Goal: Information Seeking & Learning: Learn about a topic

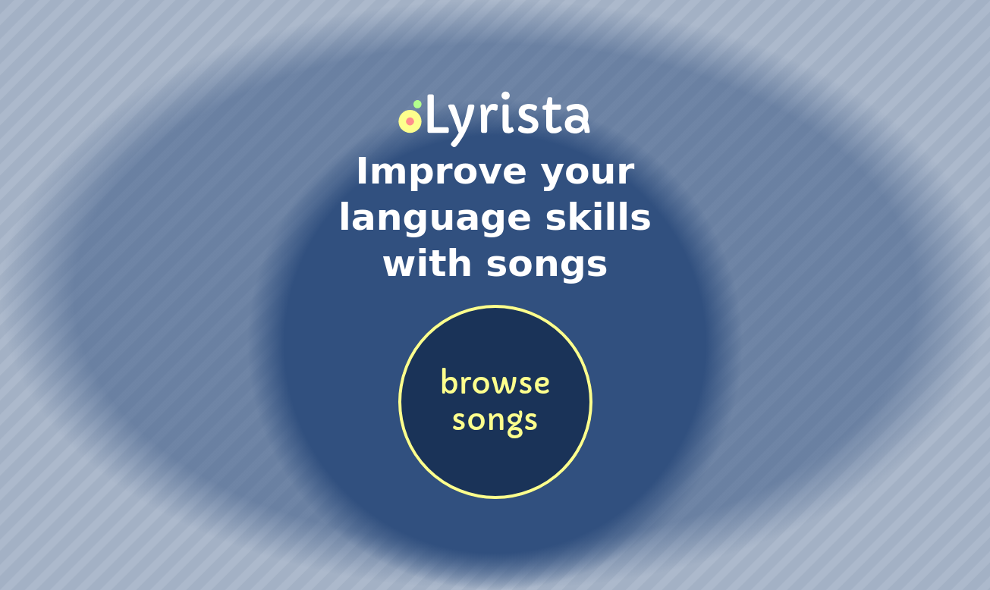
click at [538, 424] on span "browse songs" at bounding box center [495, 403] width 188 height 74
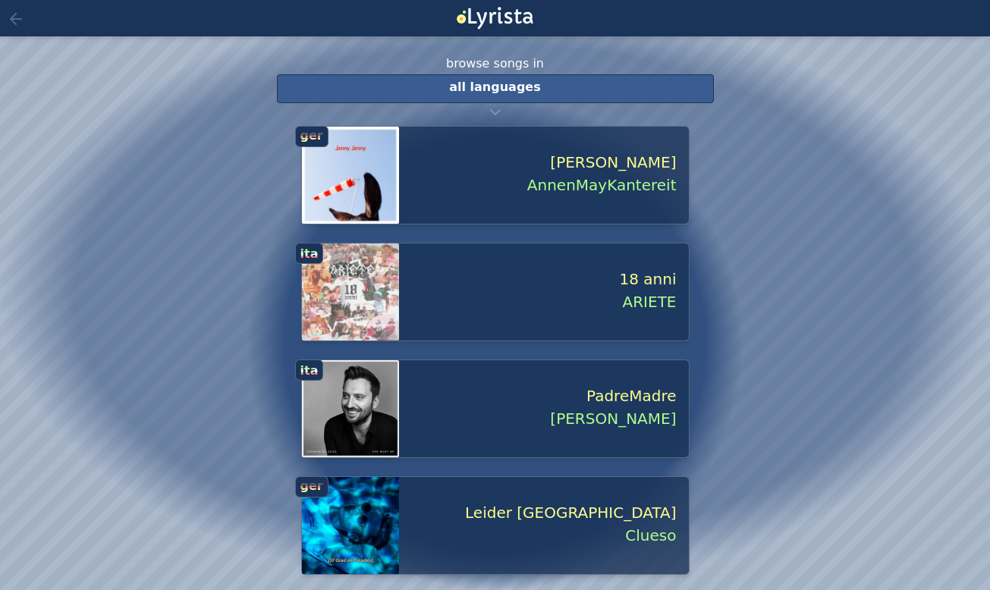
click at [485, 86] on span "all languages" at bounding box center [494, 87] width 91 height 14
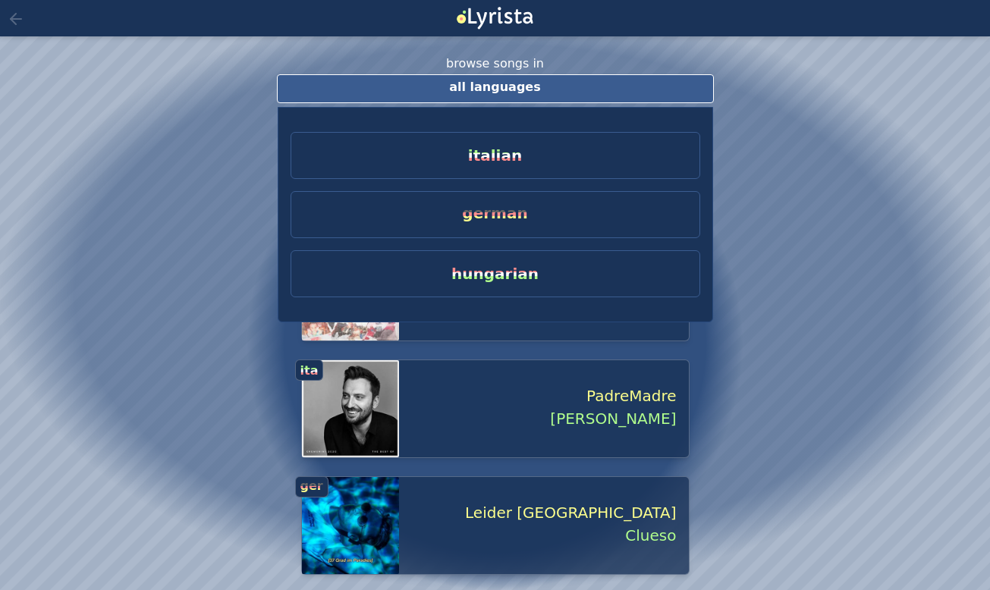
click at [510, 147] on span "italian" at bounding box center [495, 155] width 54 height 18
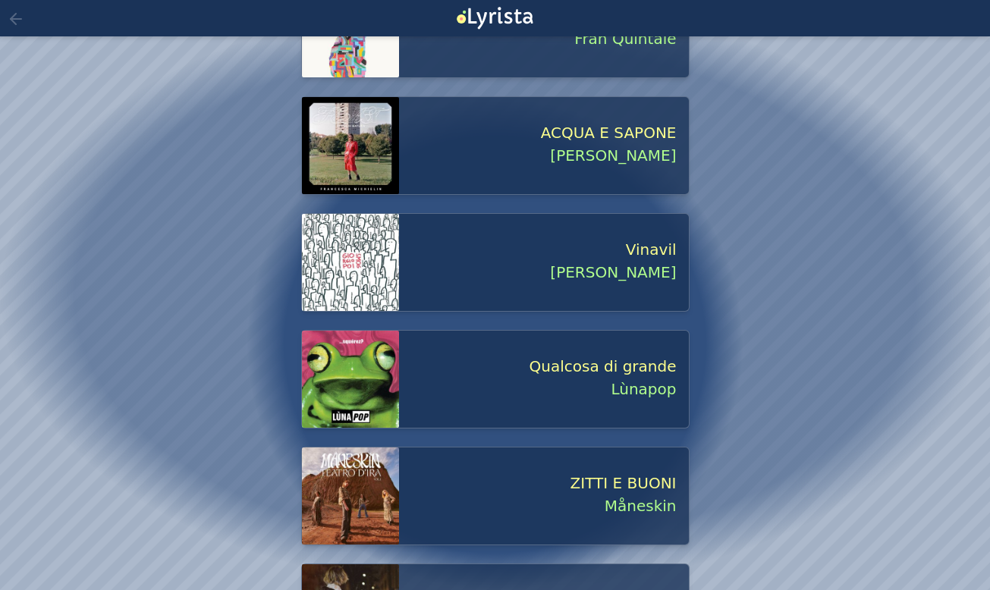
scroll to position [1034, 0]
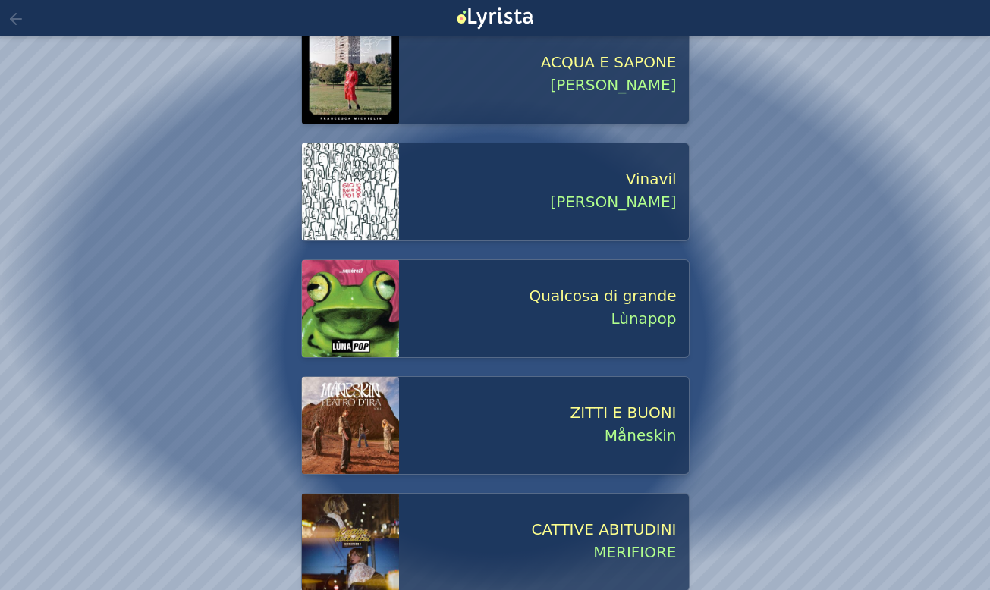
click at [540, 403] on span "ZITTI E BUONI" at bounding box center [538, 412] width 278 height 23
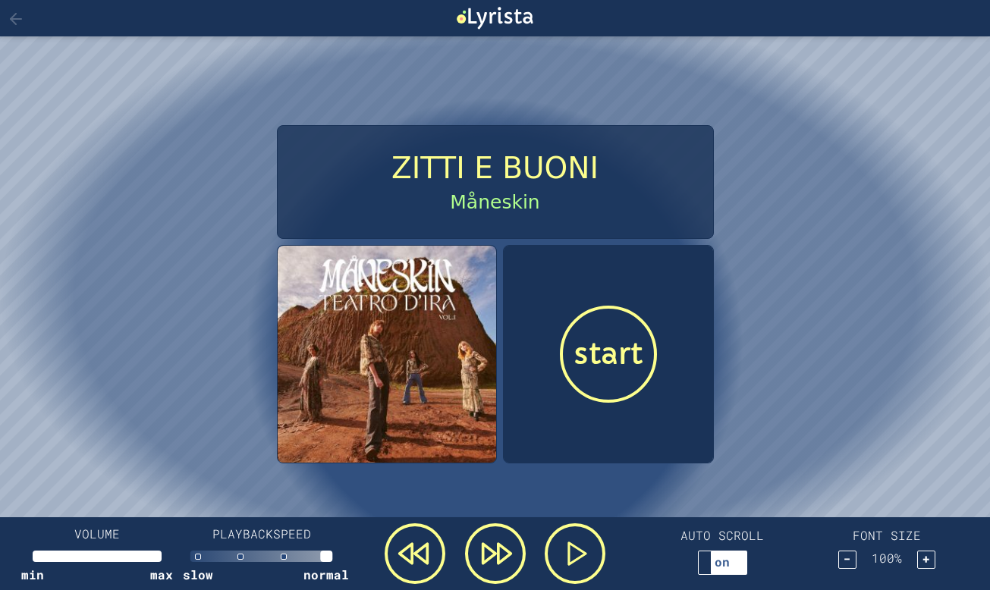
click at [601, 354] on span "start" at bounding box center [607, 354] width 69 height 37
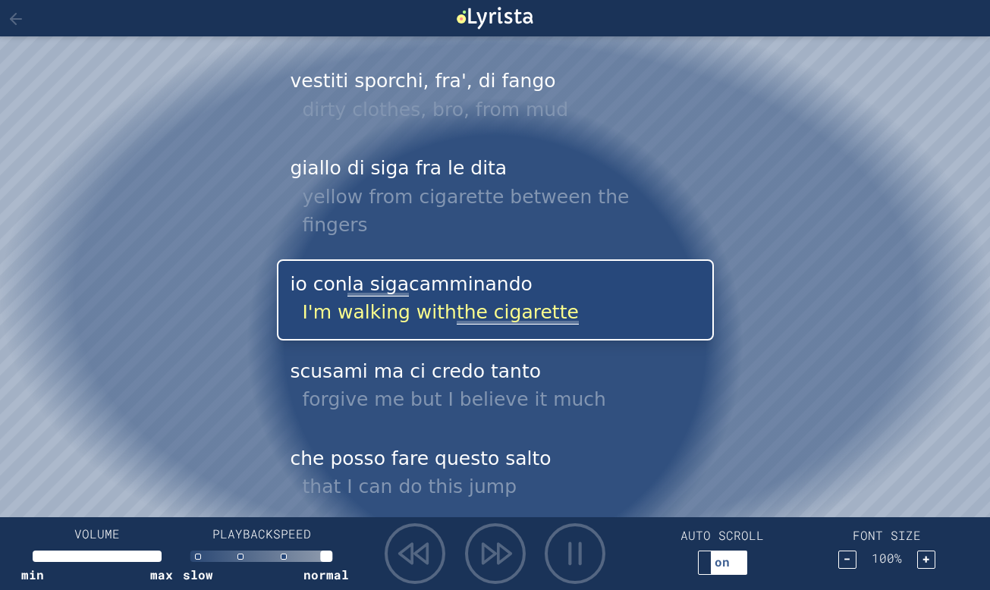
scroll to position [647, 0]
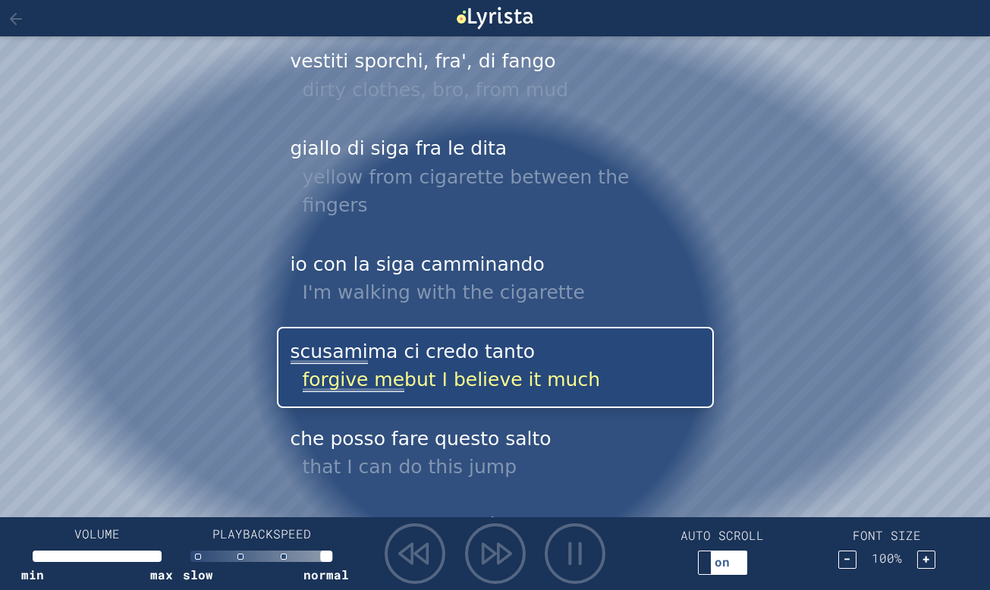
click at [436, 89] on div "dirty clothes, bro, from mud" at bounding box center [501, 90] width 397 height 29
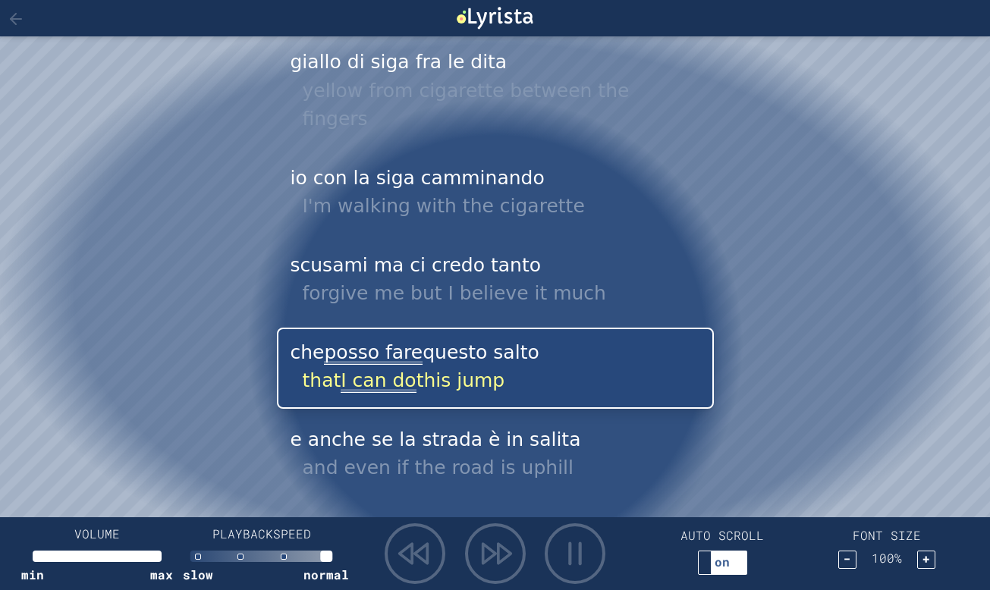
click at [422, 50] on div "giallo di siga fra le dita yellow from cigarette between the fingers" at bounding box center [495, 92] width 437 height 110
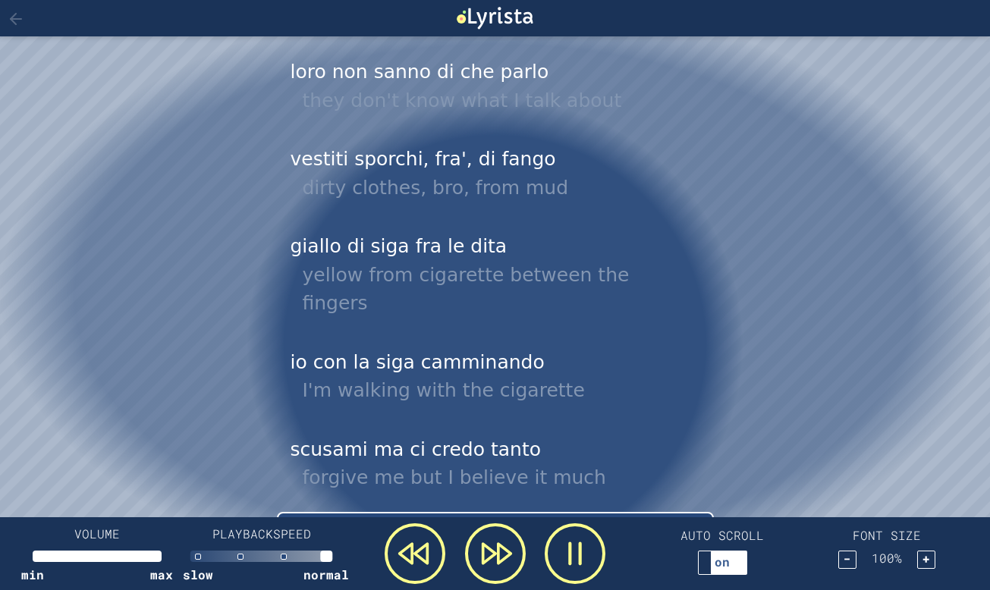
click at [608, 542] on div at bounding box center [494, 553] width 247 height 61
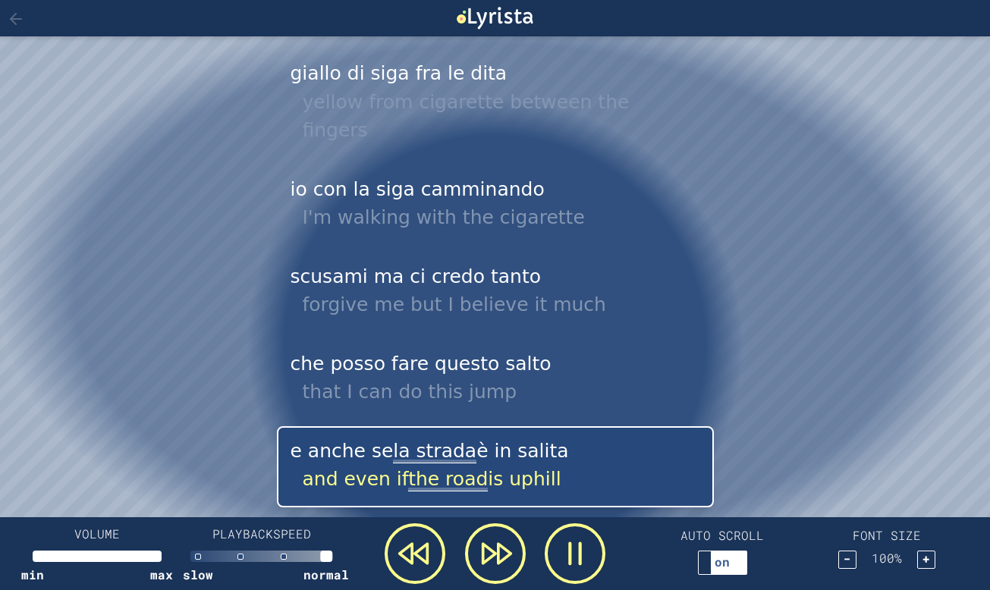
scroll to position [820, 0]
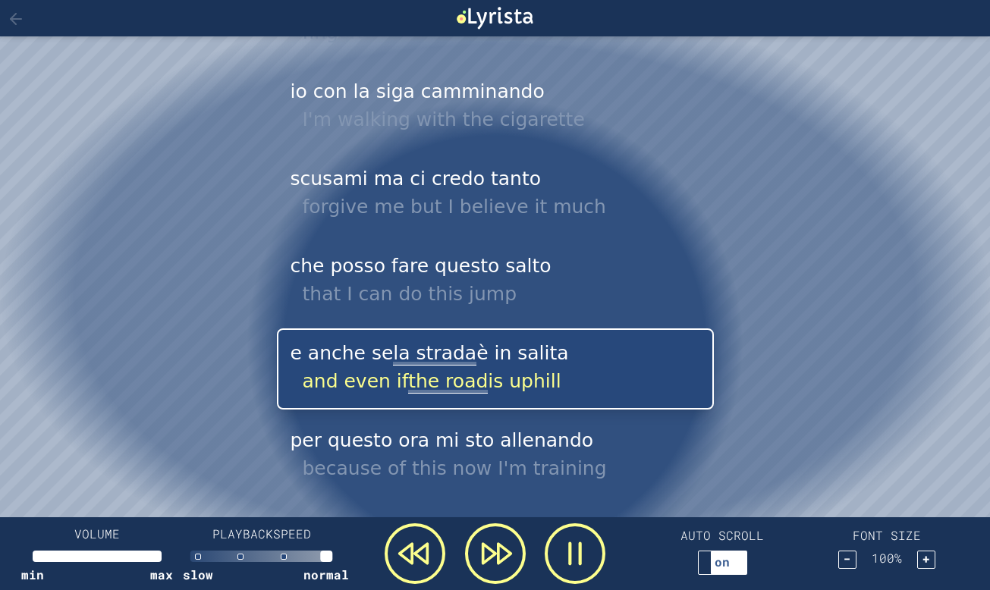
click at [573, 561] on icon at bounding box center [575, 553] width 30 height 30
click at [730, 570] on div "on" at bounding box center [721, 562] width 47 height 18
click at [730, 570] on div "off" at bounding box center [721, 562] width 47 height 18
click at [335, 328] on div "e anche se la strada è in salita and even if the road is uphill" at bounding box center [495, 368] width 437 height 81
click at [332, 241] on div "che posso fare questo salto that I can do this jump" at bounding box center [495, 281] width 437 height 81
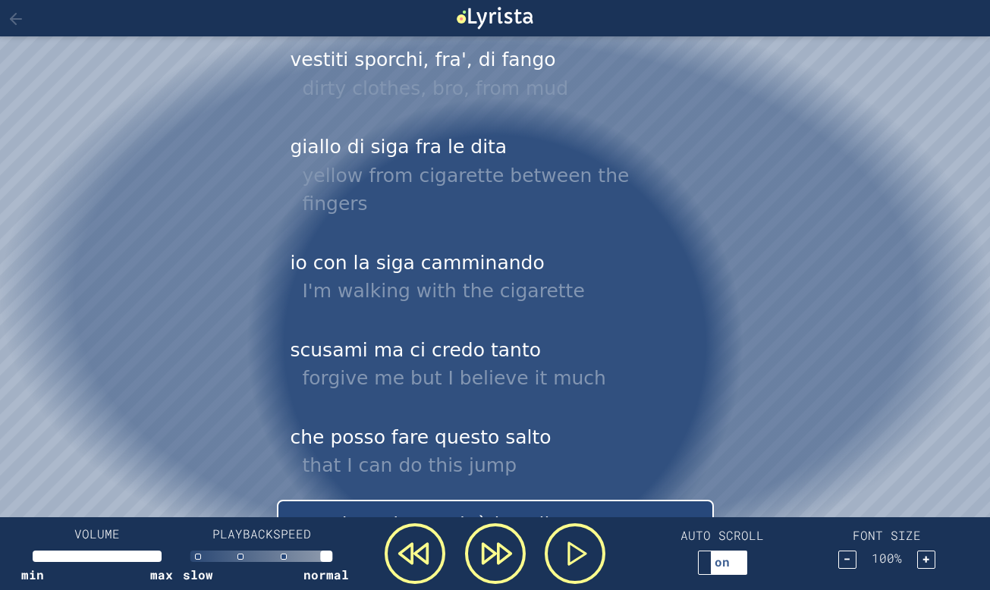
scroll to position [648, 0]
click at [334, 278] on div "I'm walking with the cigarette" at bounding box center [501, 292] width 397 height 29
click at [319, 239] on div "io con la siga camminando I'm walking with the cigarette" at bounding box center [495, 279] width 437 height 81
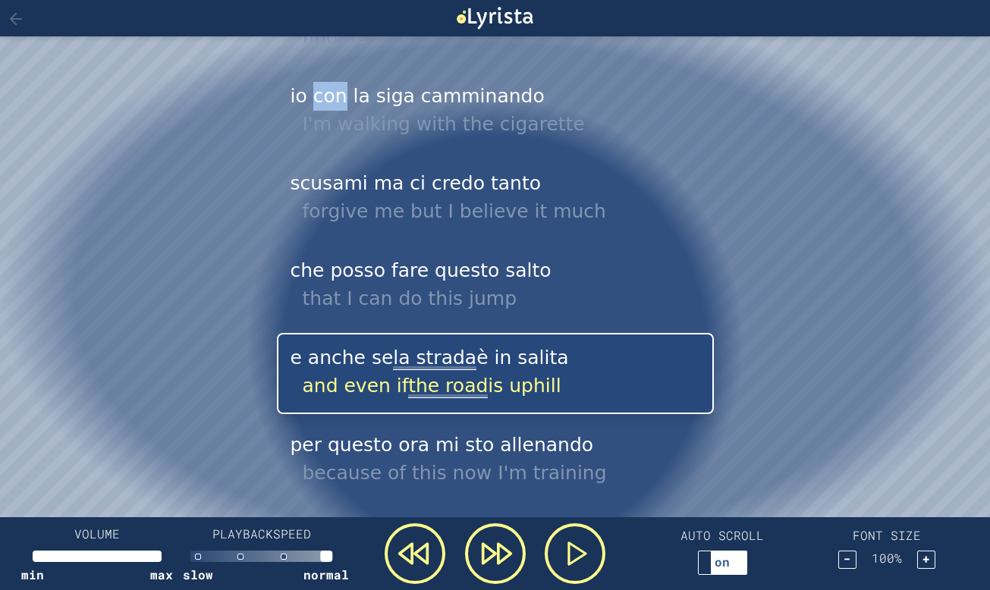
click at [404, 554] on icon at bounding box center [414, 553] width 52 height 55
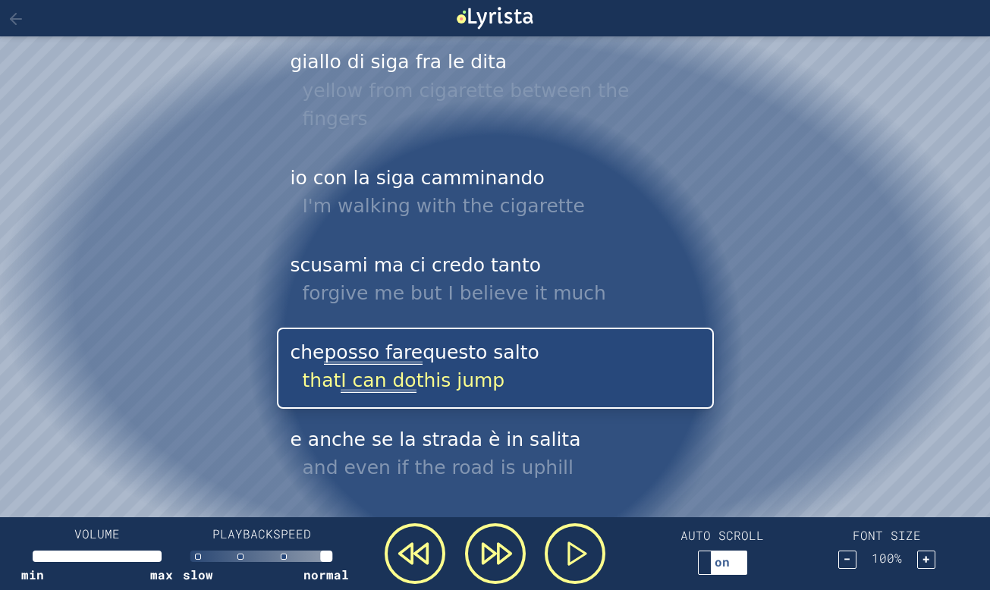
click at [404, 554] on icon at bounding box center [414, 553] width 52 height 55
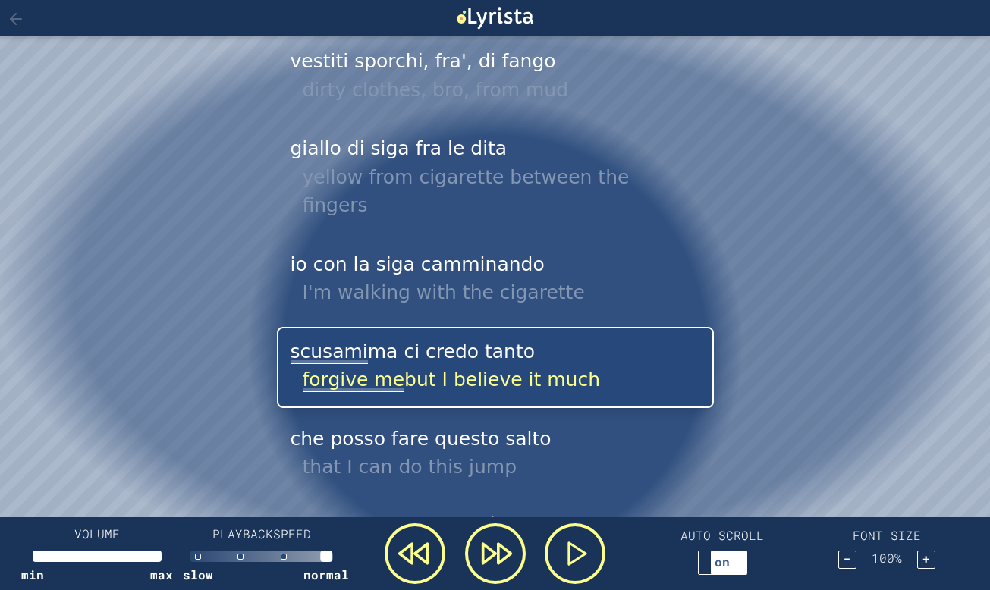
click at [404, 554] on icon at bounding box center [414, 553] width 52 height 55
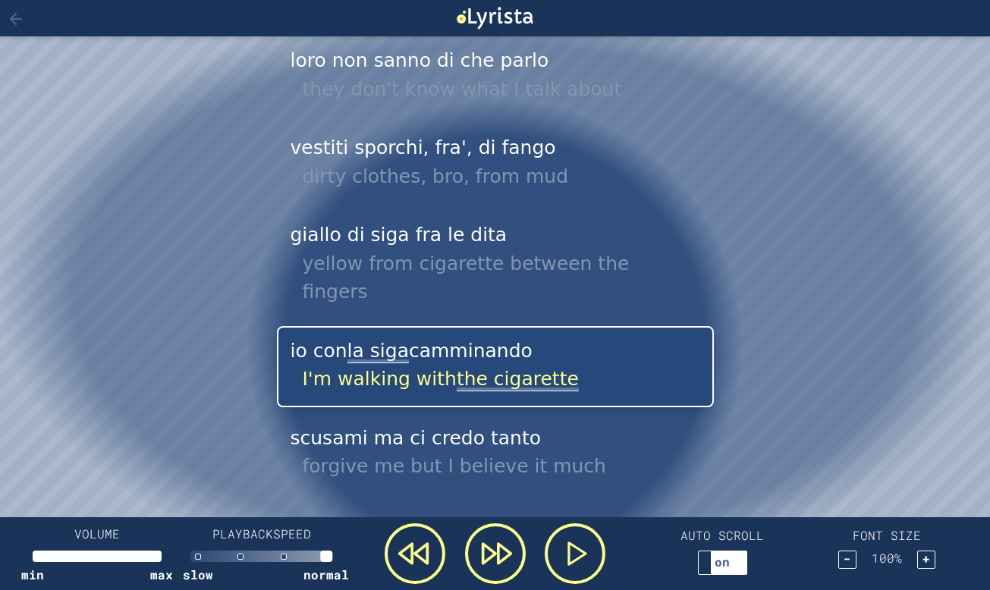
click at [404, 554] on icon at bounding box center [414, 553] width 52 height 55
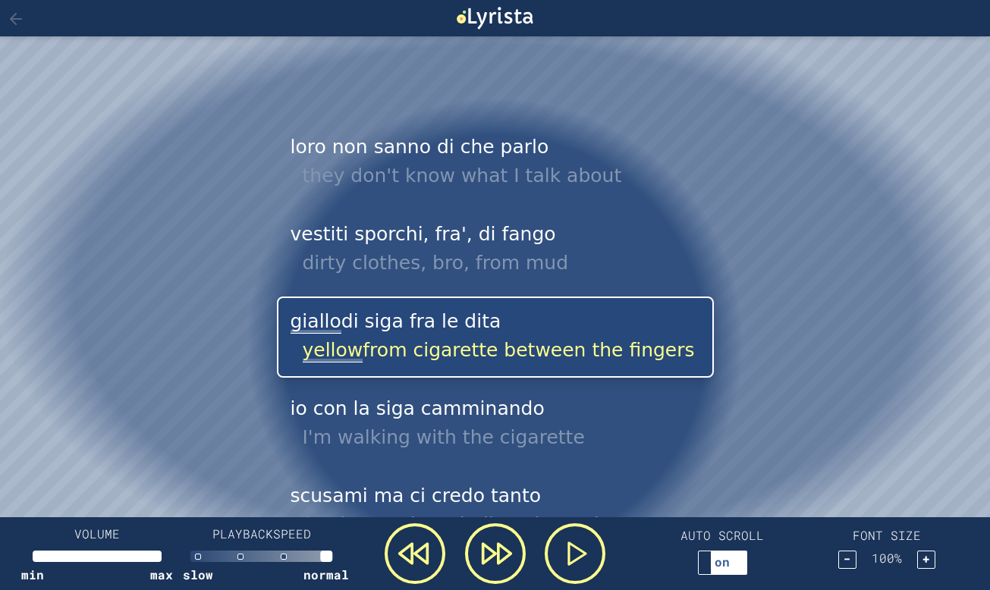
click at [404, 554] on icon at bounding box center [414, 553] width 52 height 55
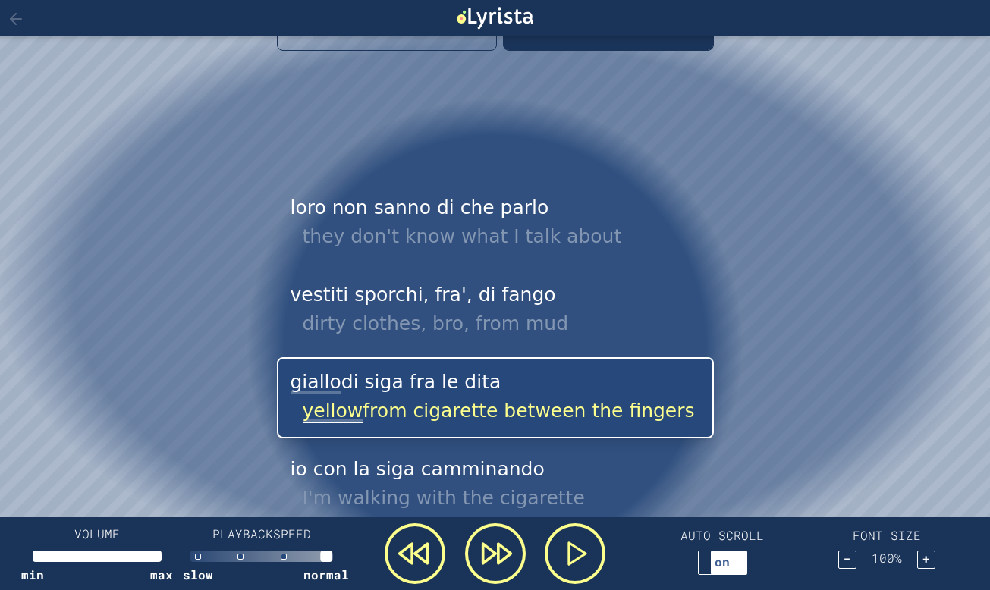
scroll to position [388, 0]
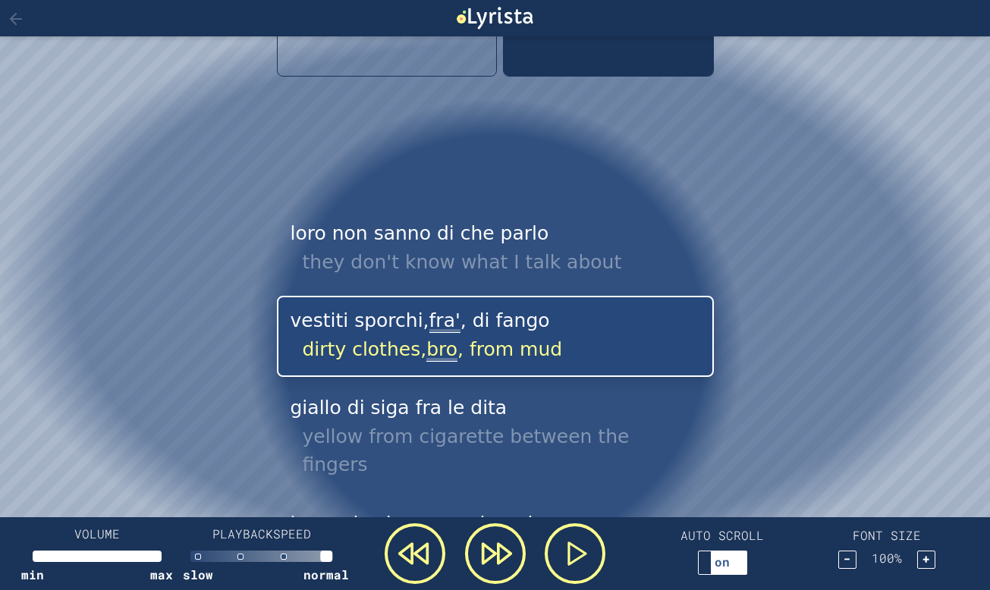
click at [567, 556] on icon at bounding box center [577, 553] width 50 height 55
click at [567, 555] on icon at bounding box center [575, 553] width 30 height 30
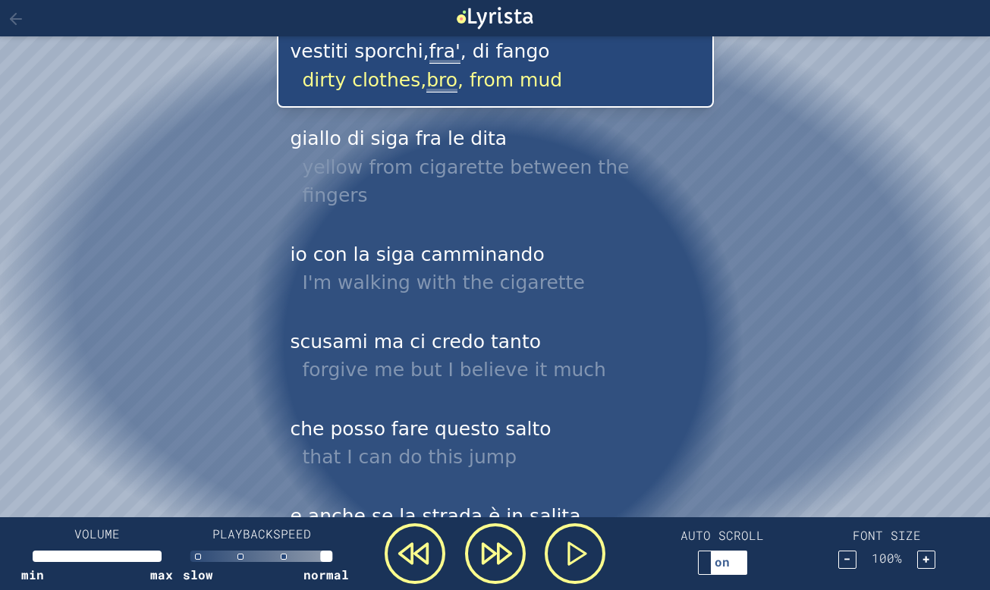
scroll to position [661, 0]
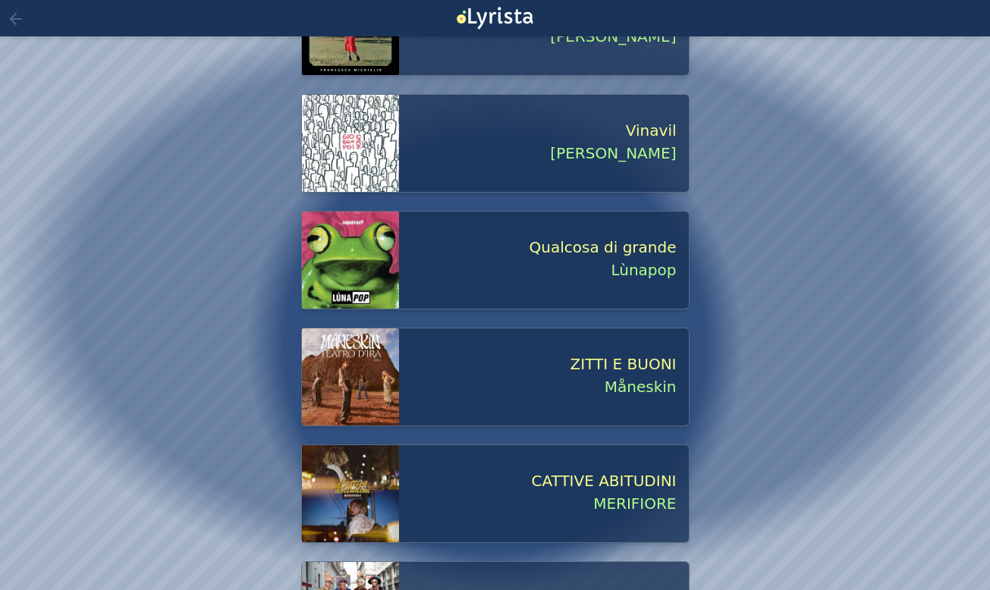
scroll to position [1094, 0]
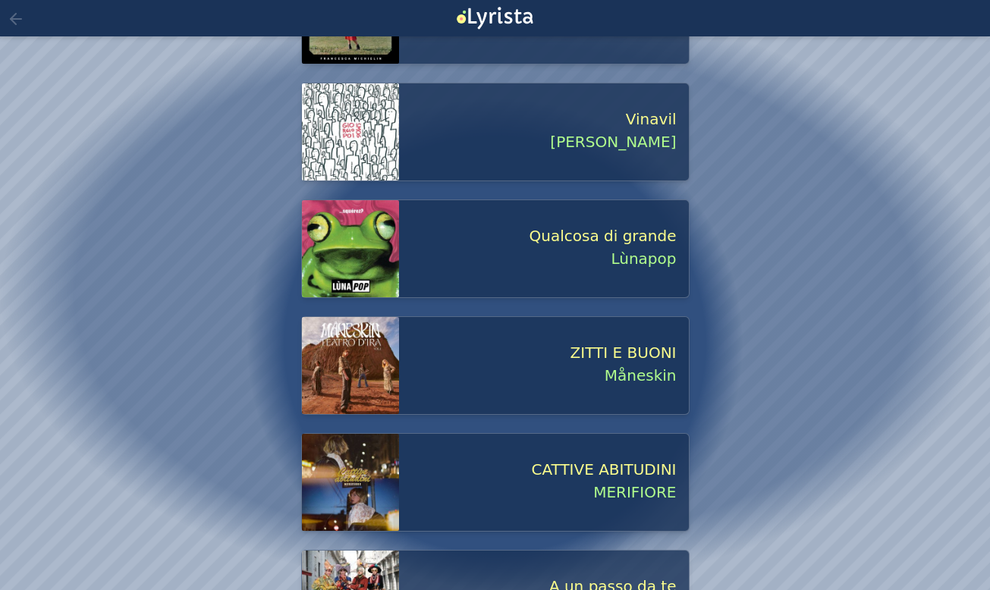
click at [432, 243] on span "Qualcosa di grande" at bounding box center [538, 235] width 278 height 23
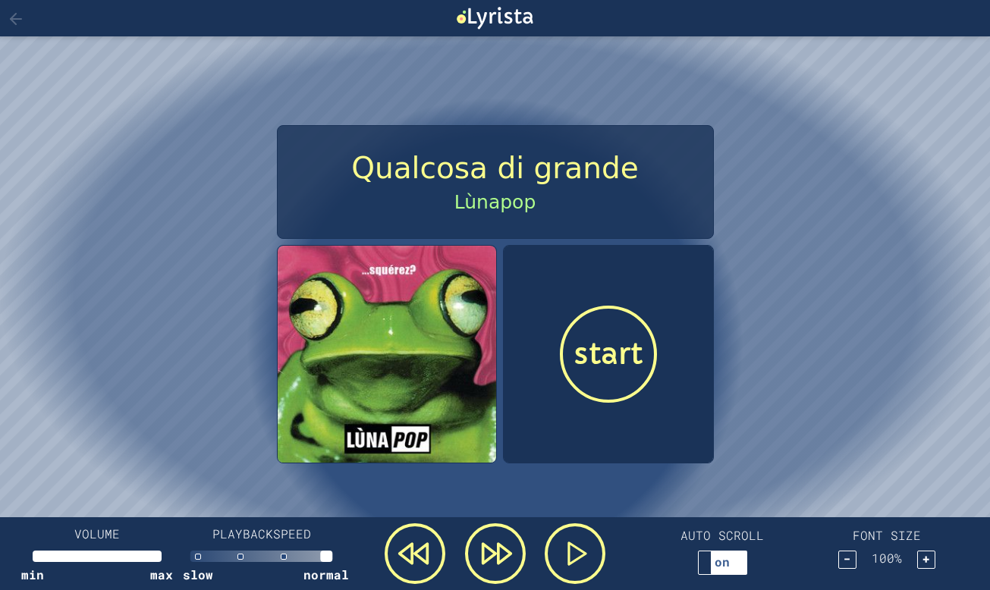
click at [628, 350] on span "start" at bounding box center [607, 354] width 69 height 37
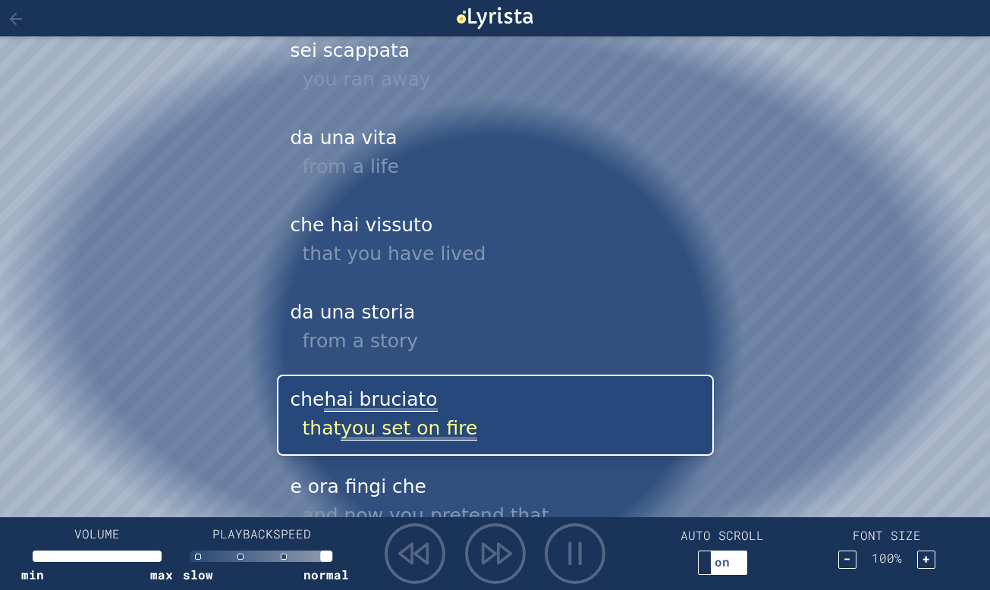
scroll to position [733, 0]
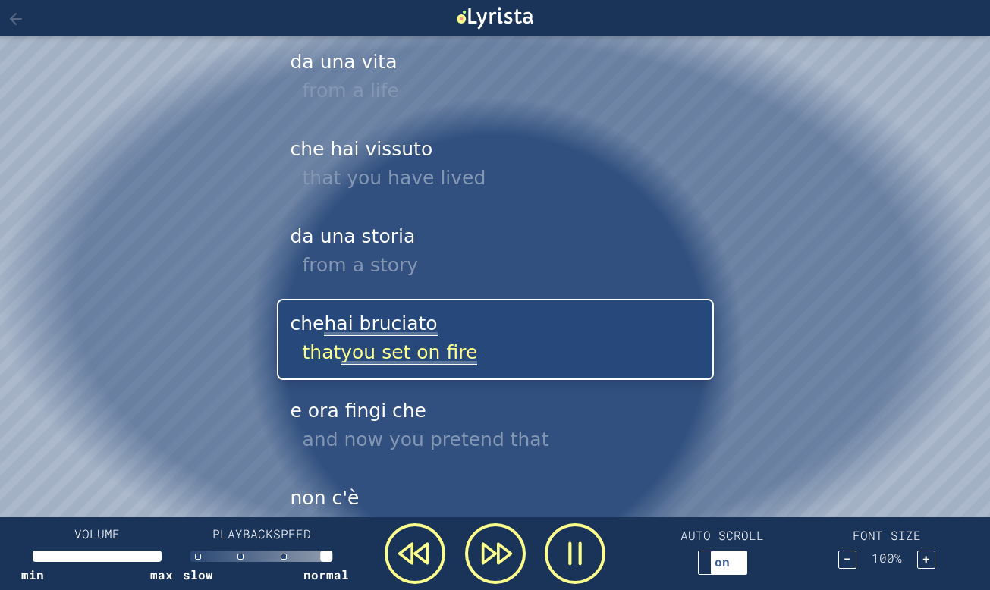
click at [580, 539] on icon at bounding box center [575, 553] width 30 height 30
click at [570, 563] on polygon at bounding box center [577, 554] width 17 height 22
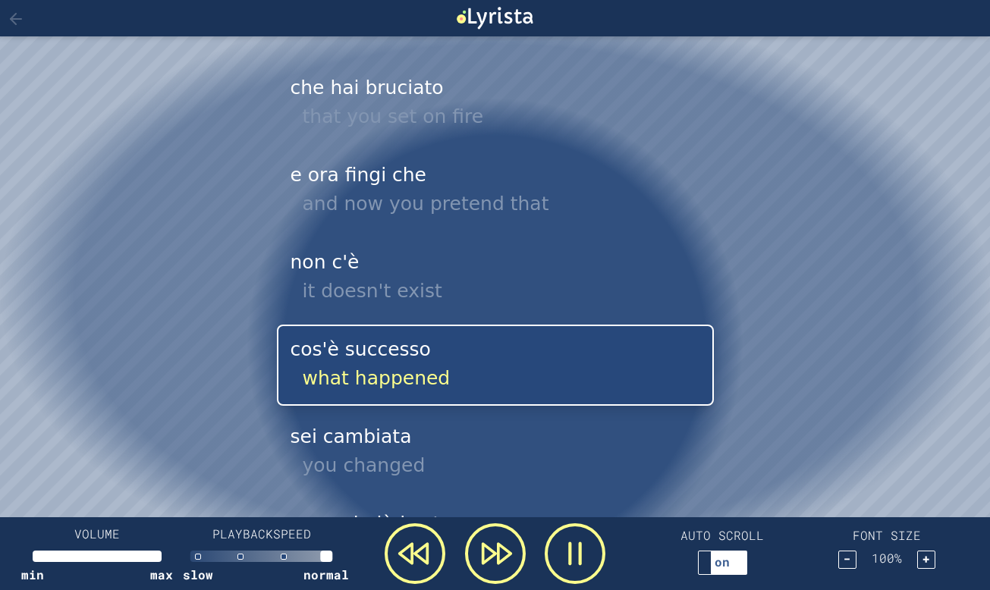
scroll to position [993, 0]
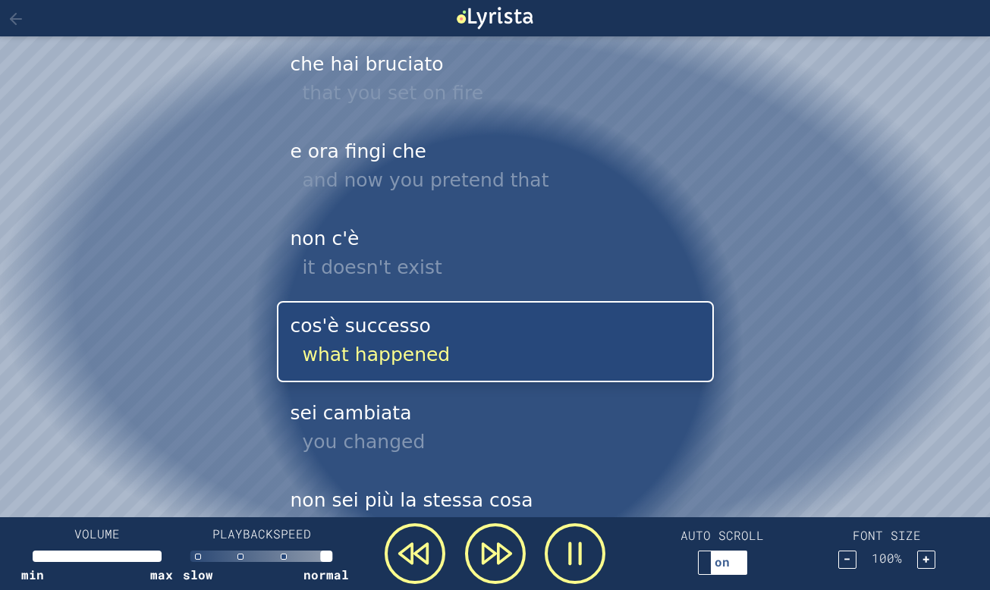
click at [561, 550] on icon at bounding box center [575, 553] width 30 height 30
click at [588, 557] on icon at bounding box center [577, 553] width 50 height 55
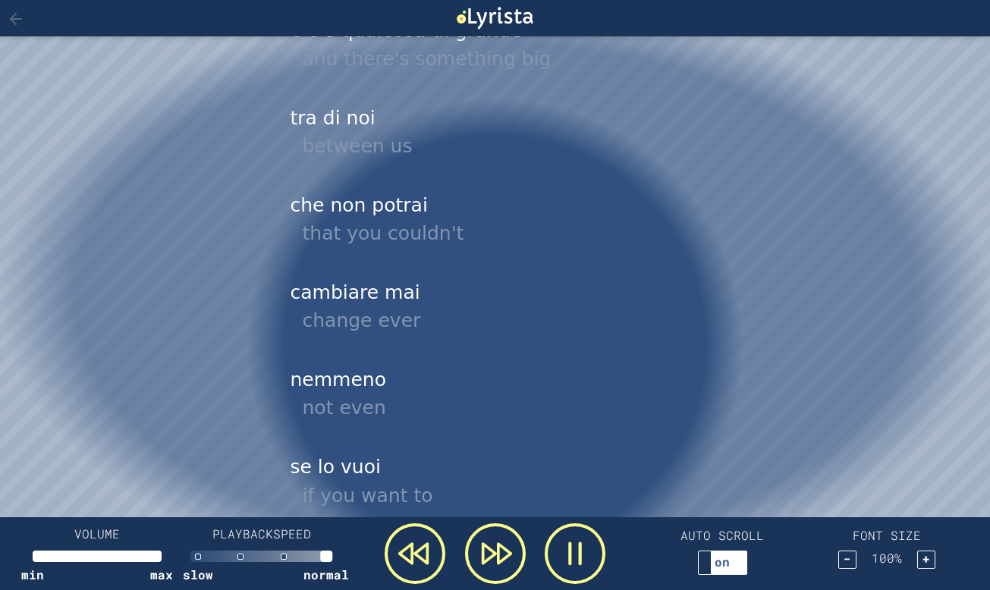
scroll to position [8528, 0]
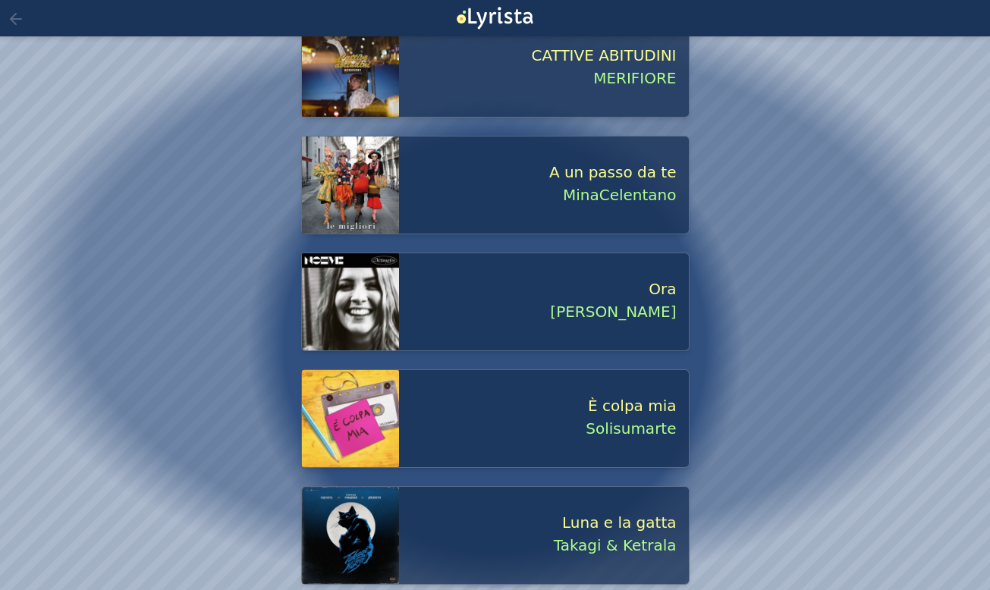
scroll to position [1512, 0]
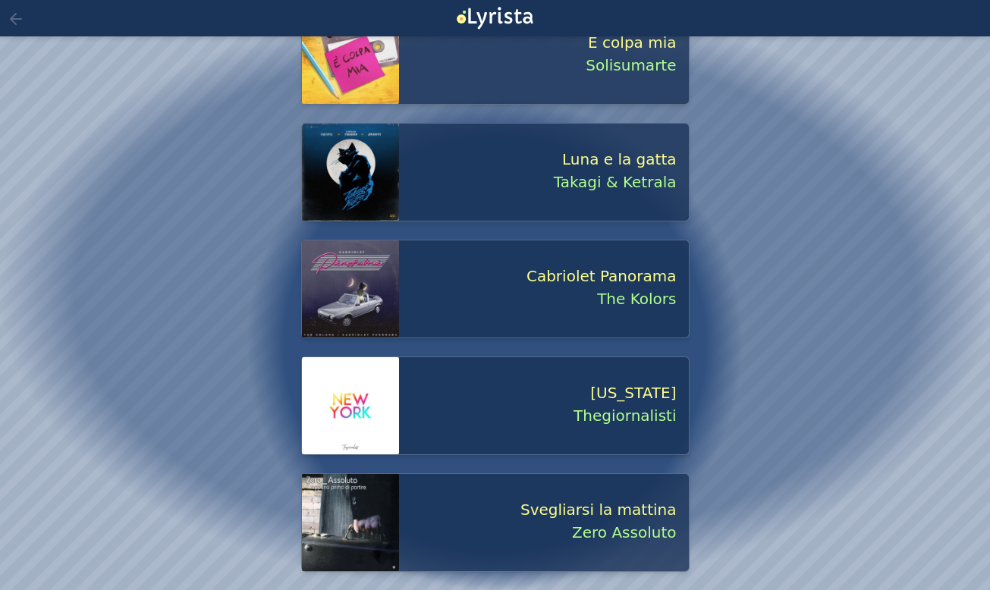
click at [628, 293] on span "The Kolors" at bounding box center [538, 298] width 278 height 23
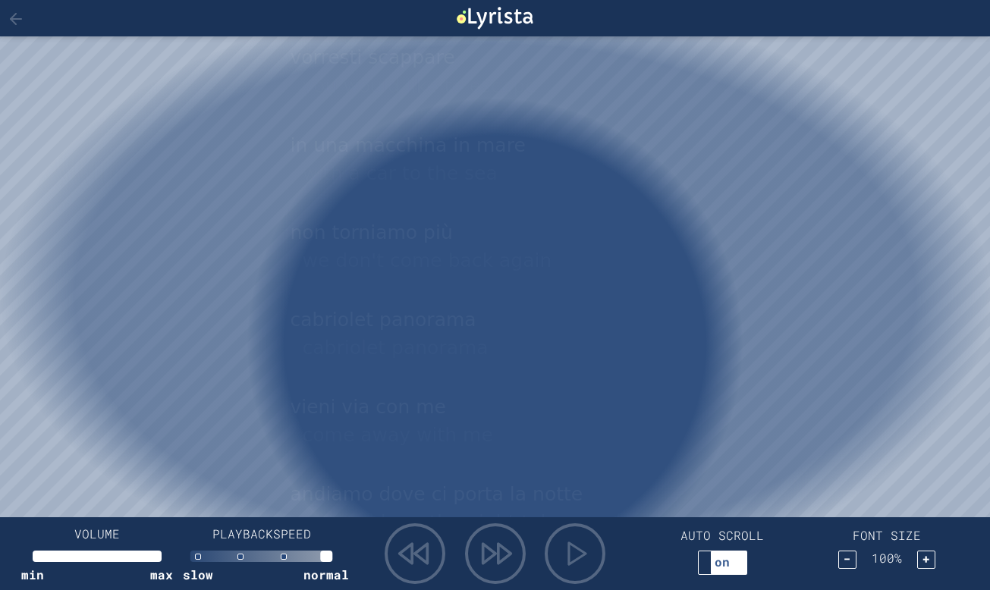
scroll to position [1, 0]
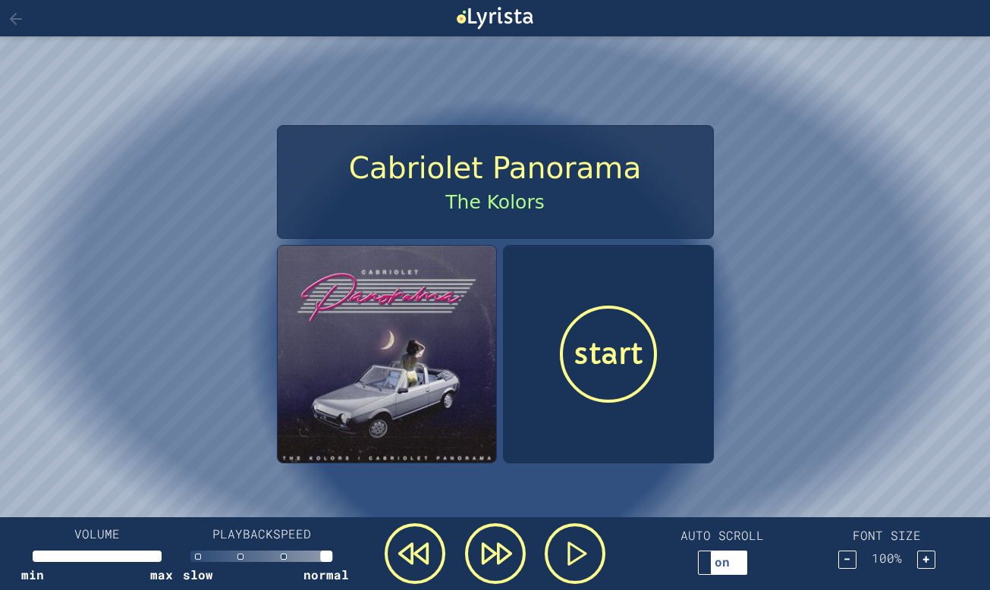
click at [604, 350] on span "start" at bounding box center [607, 354] width 69 height 37
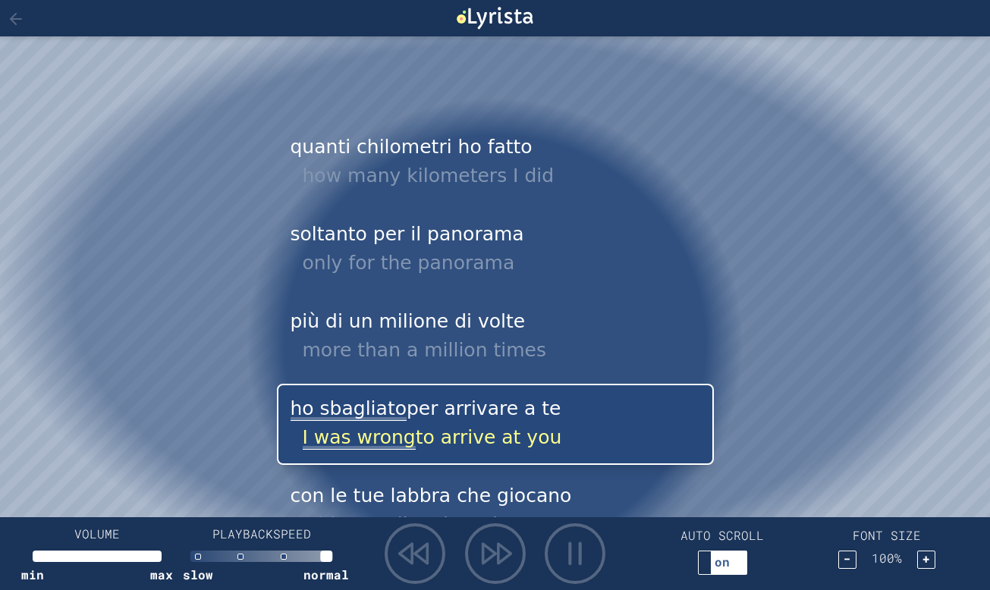
scroll to position [560, 0]
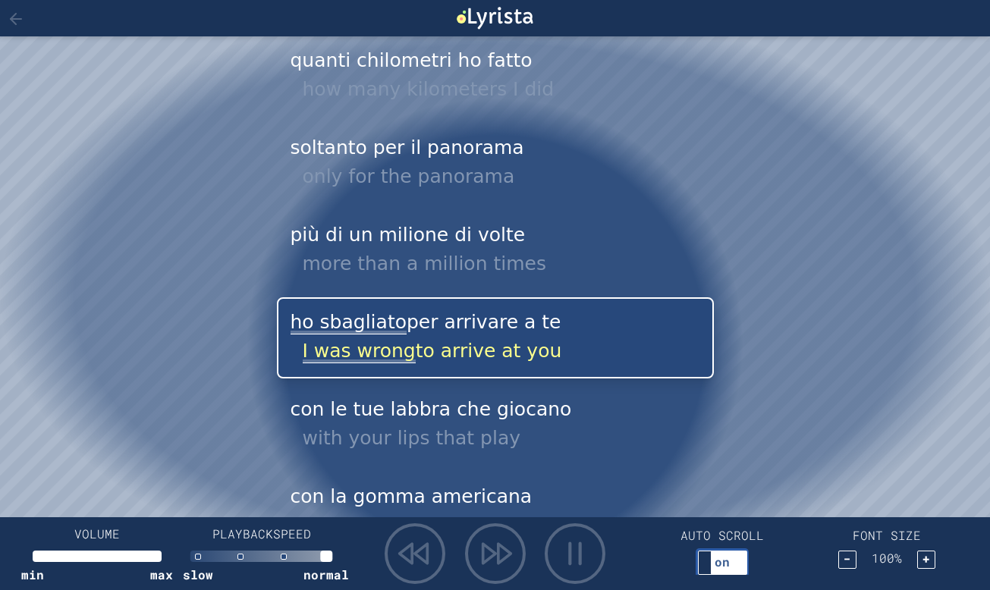
click at [707, 565] on div "on" at bounding box center [721, 562] width 47 height 18
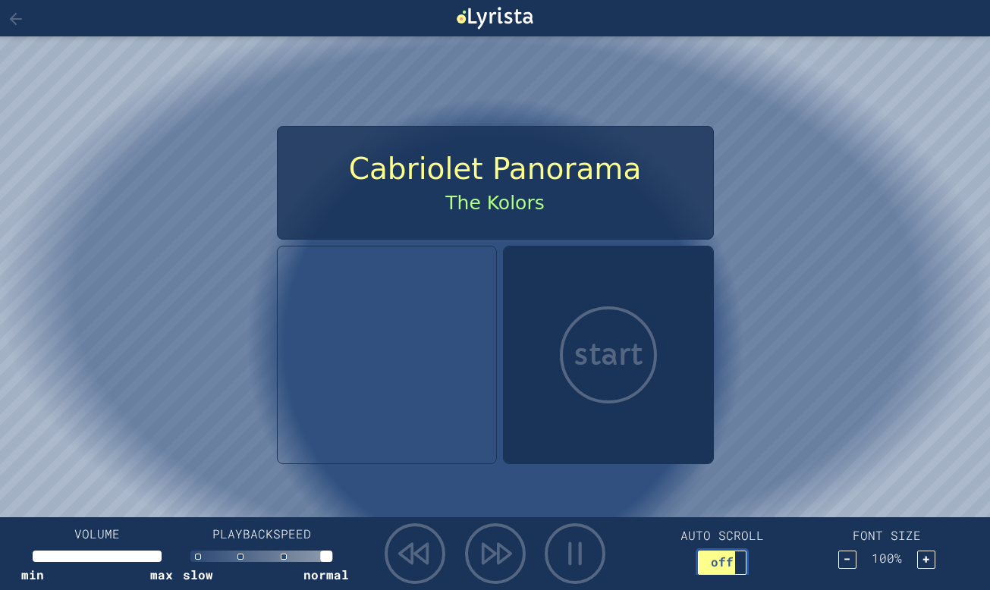
scroll to position [0, 0]
click at [519, 202] on h1 "The Kolors" at bounding box center [495, 203] width 387 height 24
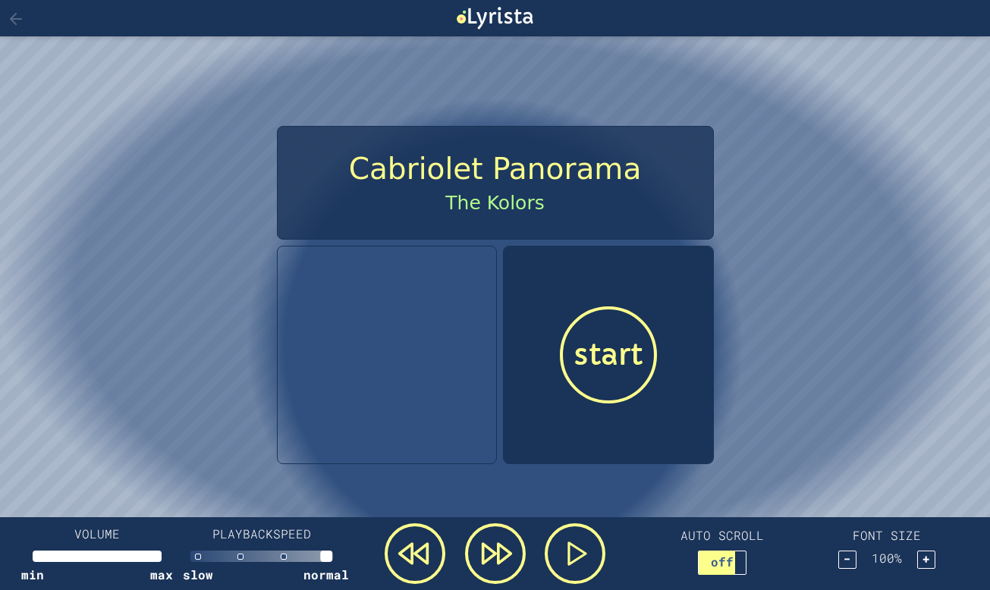
click at [526, 22] on icon at bounding box center [500, 18] width 65 height 22
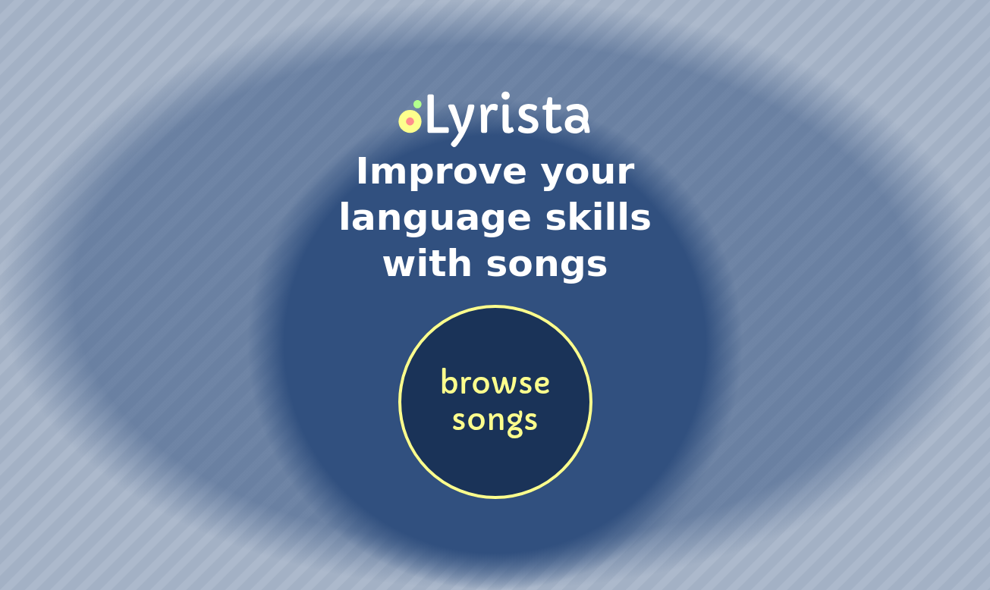
click at [482, 410] on span "browse songs" at bounding box center [495, 403] width 188 height 74
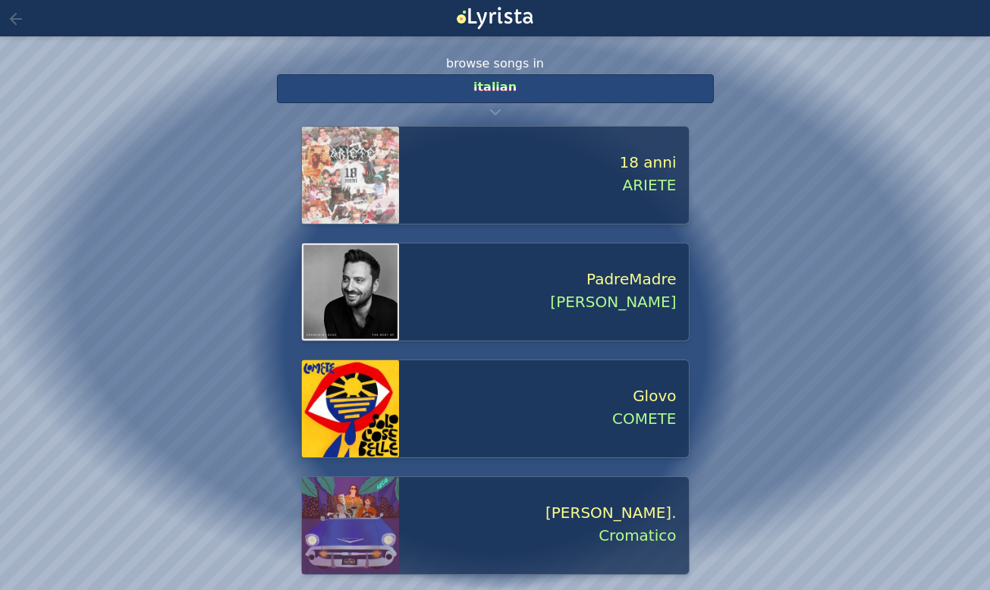
click at [644, 182] on span "ARIETE" at bounding box center [538, 185] width 278 height 23
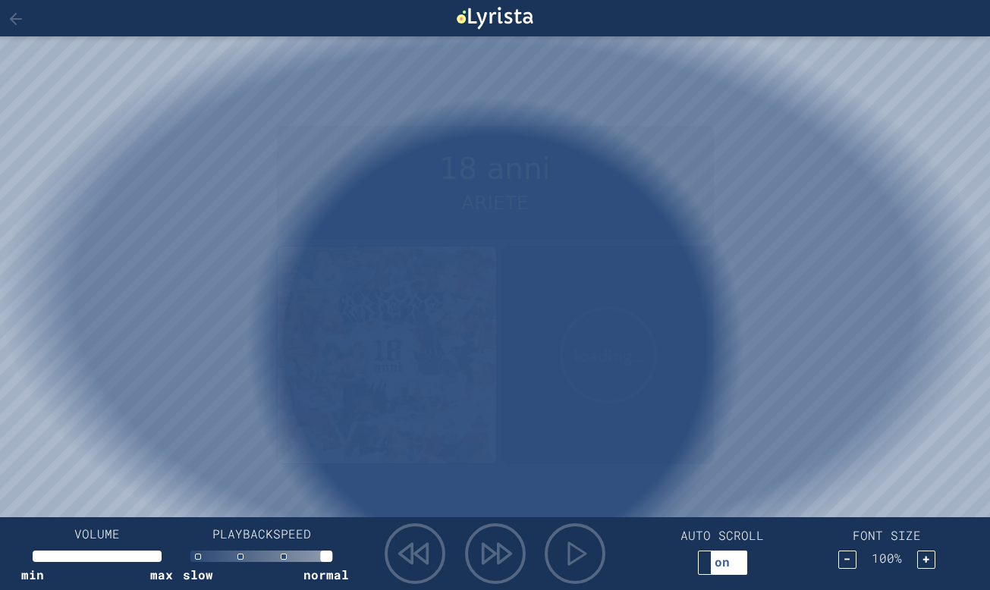
scroll to position [1, 0]
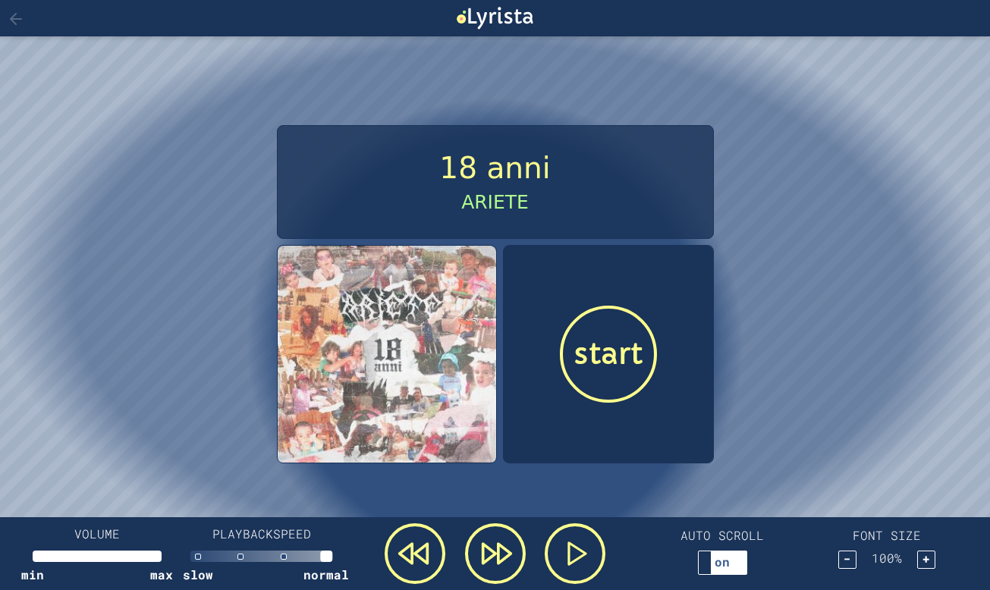
click at [604, 363] on span "start" at bounding box center [607, 354] width 69 height 37
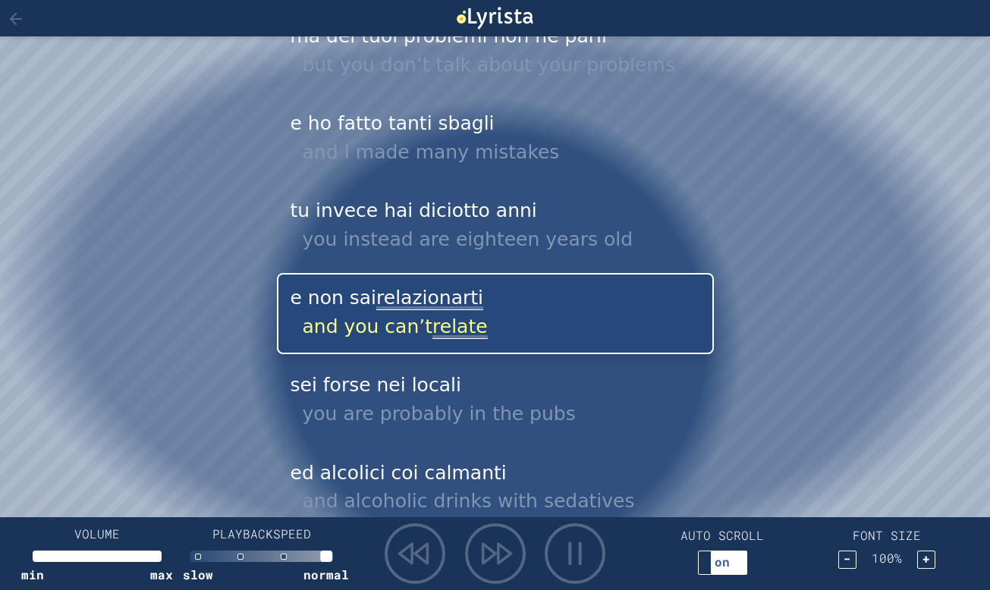
scroll to position [2981, 0]
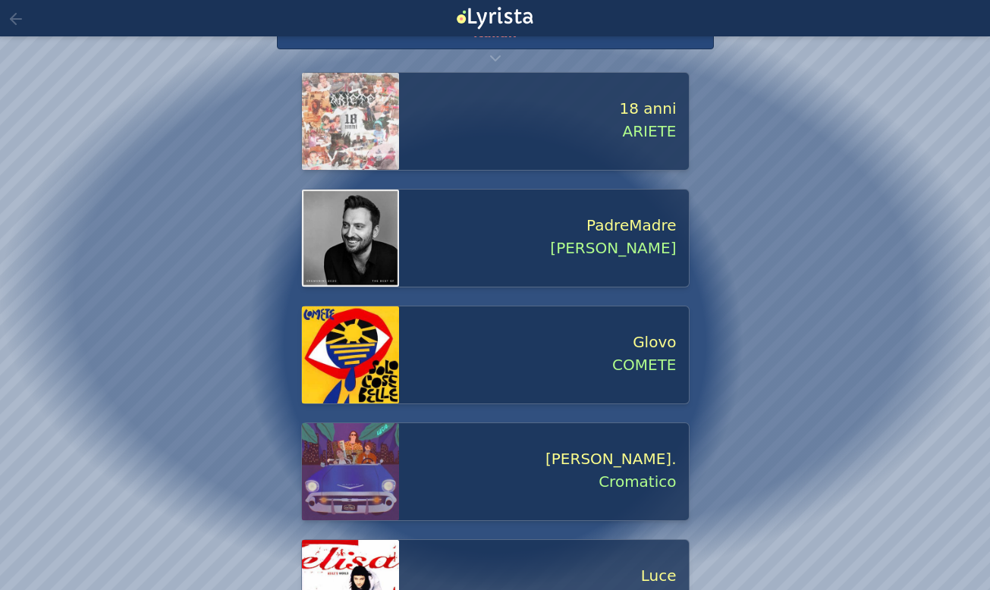
scroll to position [128, 0]
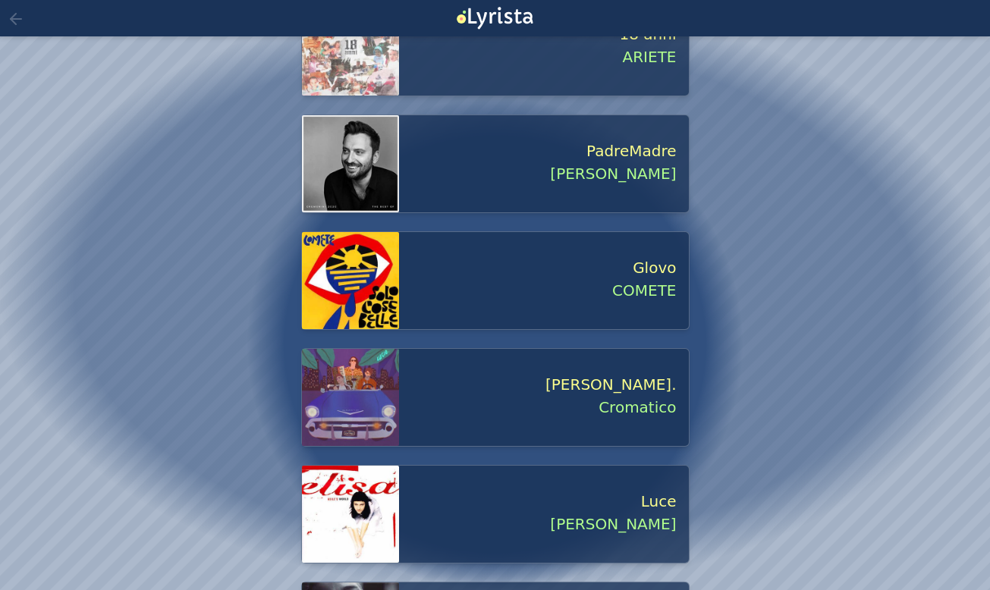
click at [567, 162] on span "PadreMadre" at bounding box center [538, 151] width 278 height 23
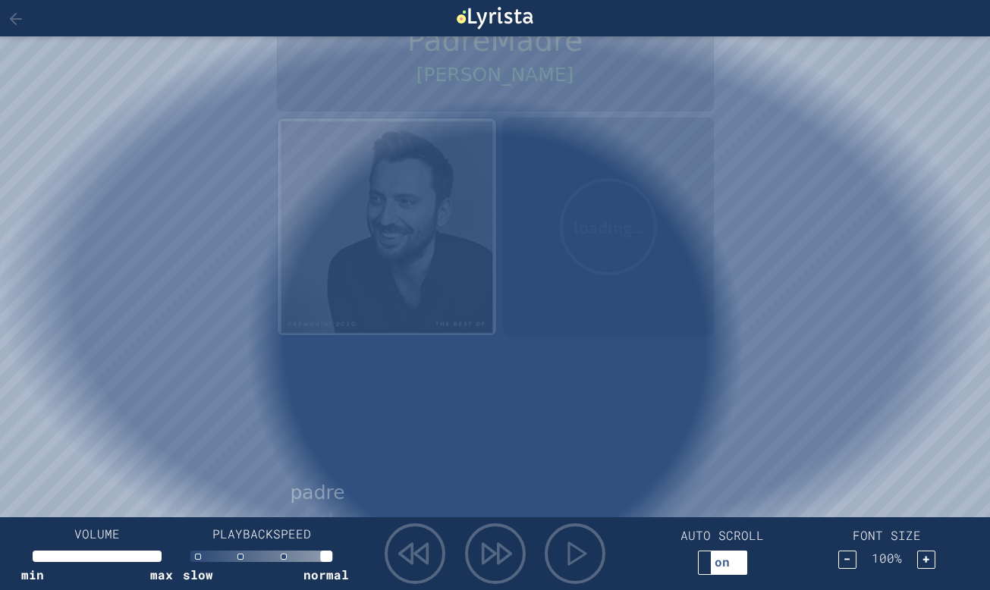
scroll to position [1, 0]
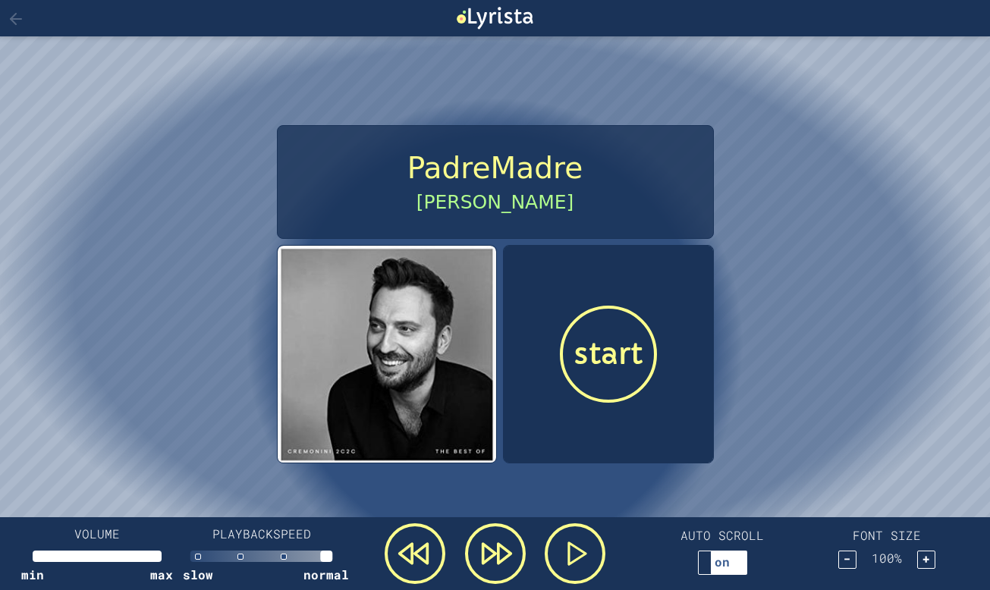
click at [598, 338] on span "start" at bounding box center [607, 354] width 69 height 37
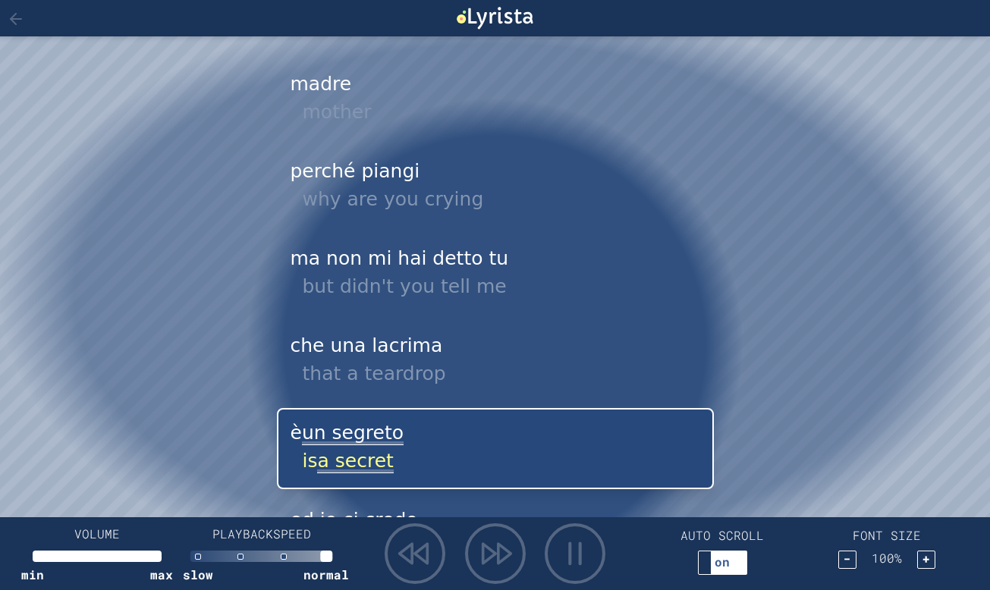
scroll to position [2117, 0]
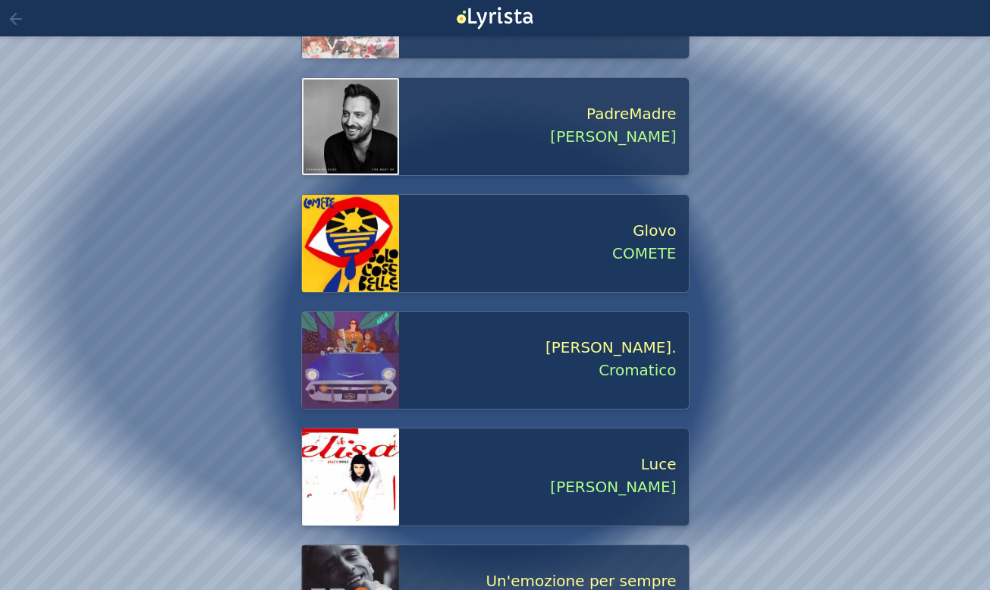
scroll to position [170, 0]
